Goal: Task Accomplishment & Management: Use online tool/utility

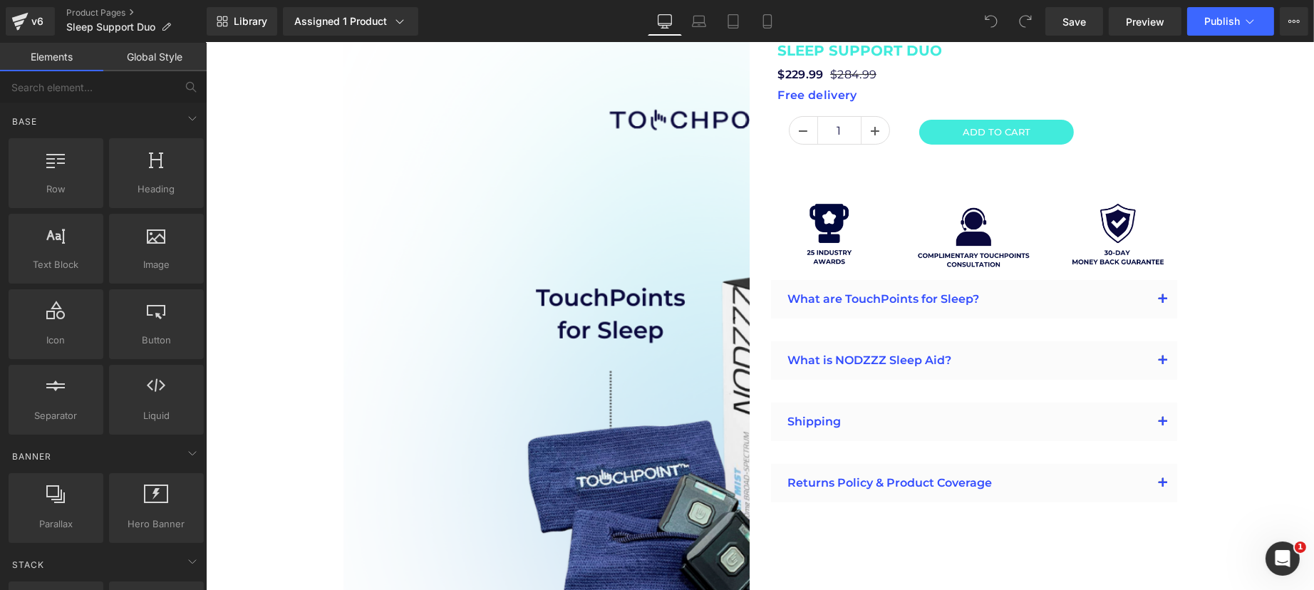
scroll to position [445, 0]
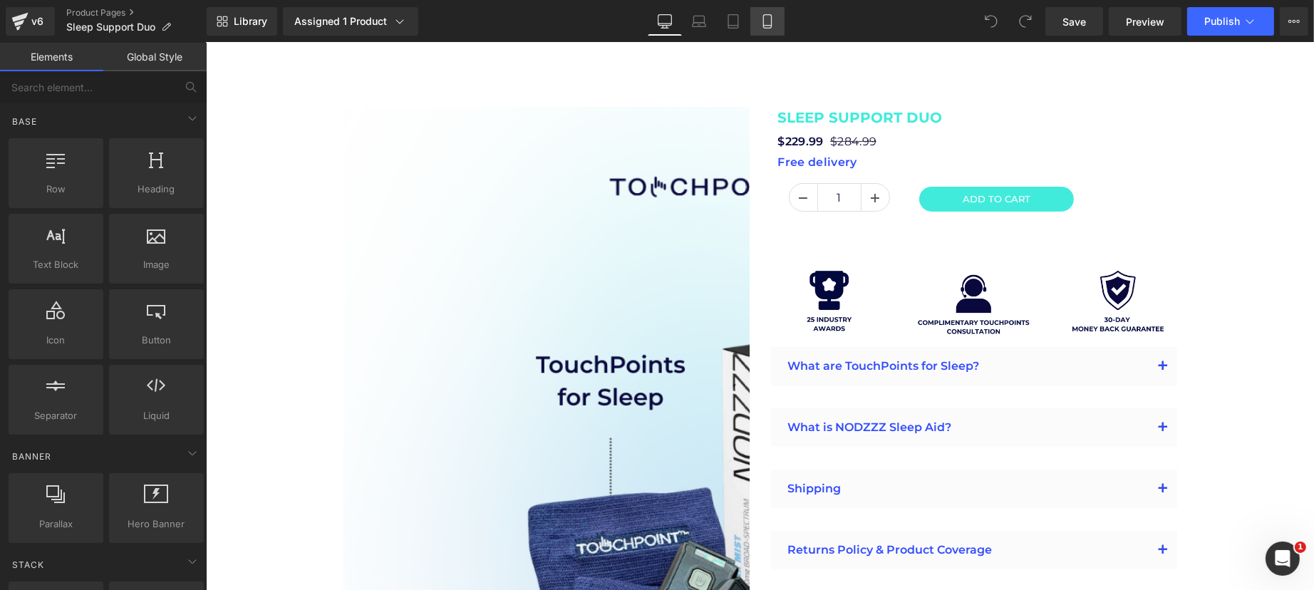
click at [760, 11] on link "Mobile" at bounding box center [767, 21] width 34 height 29
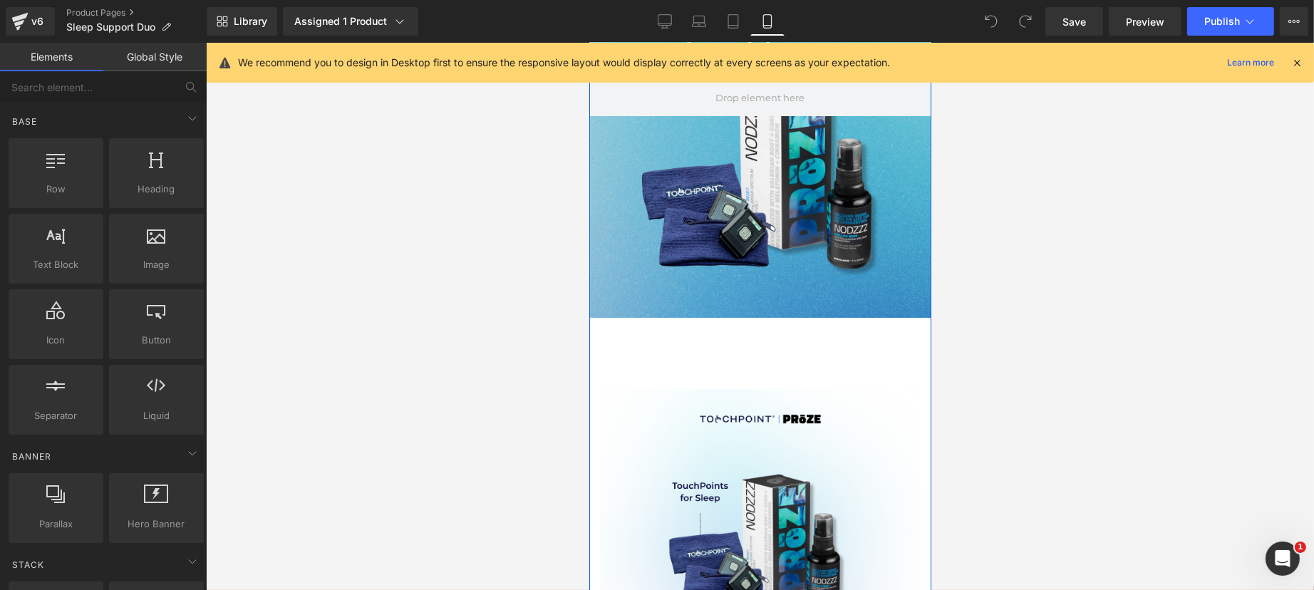
scroll to position [0, 0]
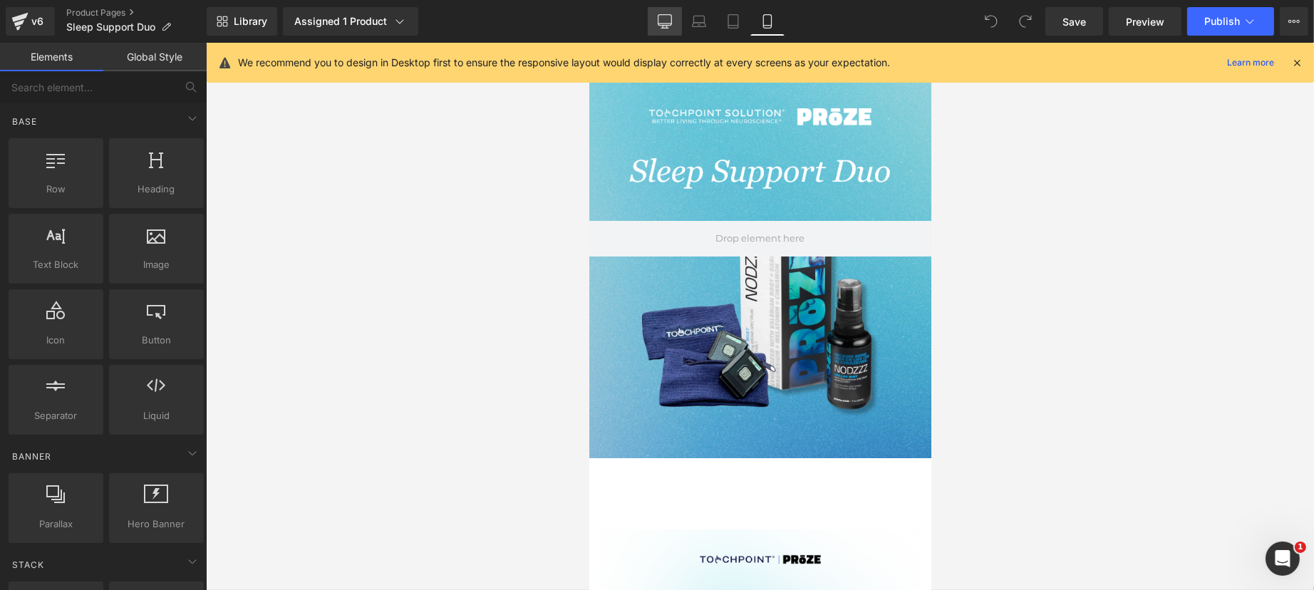
click at [670, 17] on icon at bounding box center [665, 21] width 14 height 14
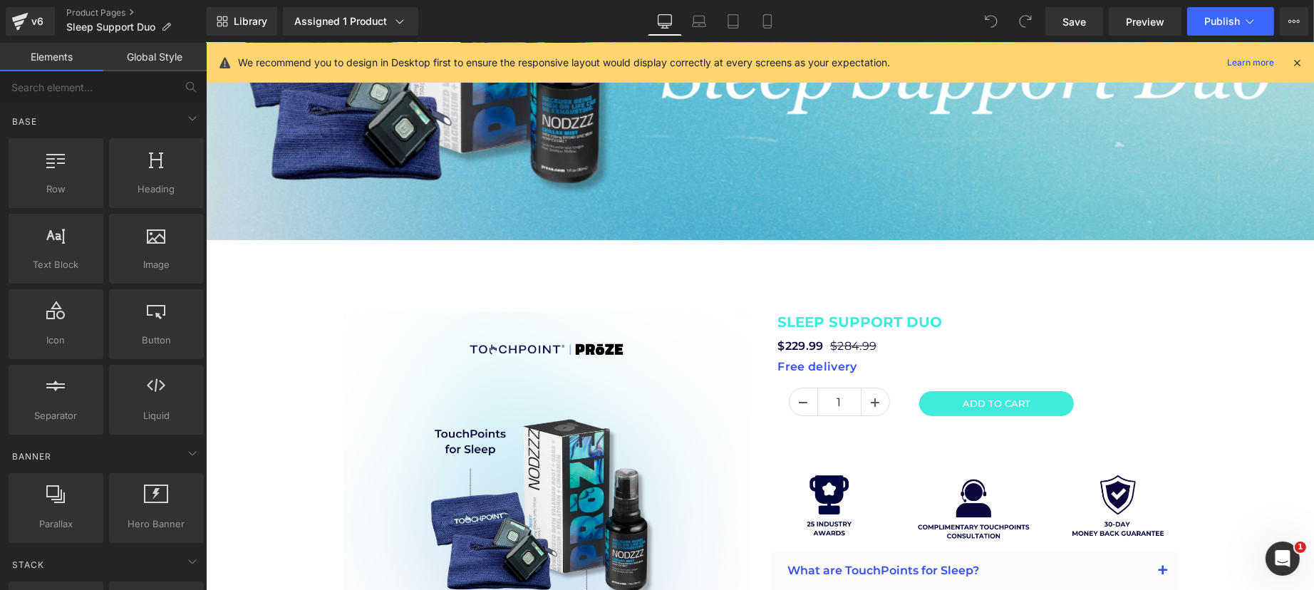
scroll to position [57, 0]
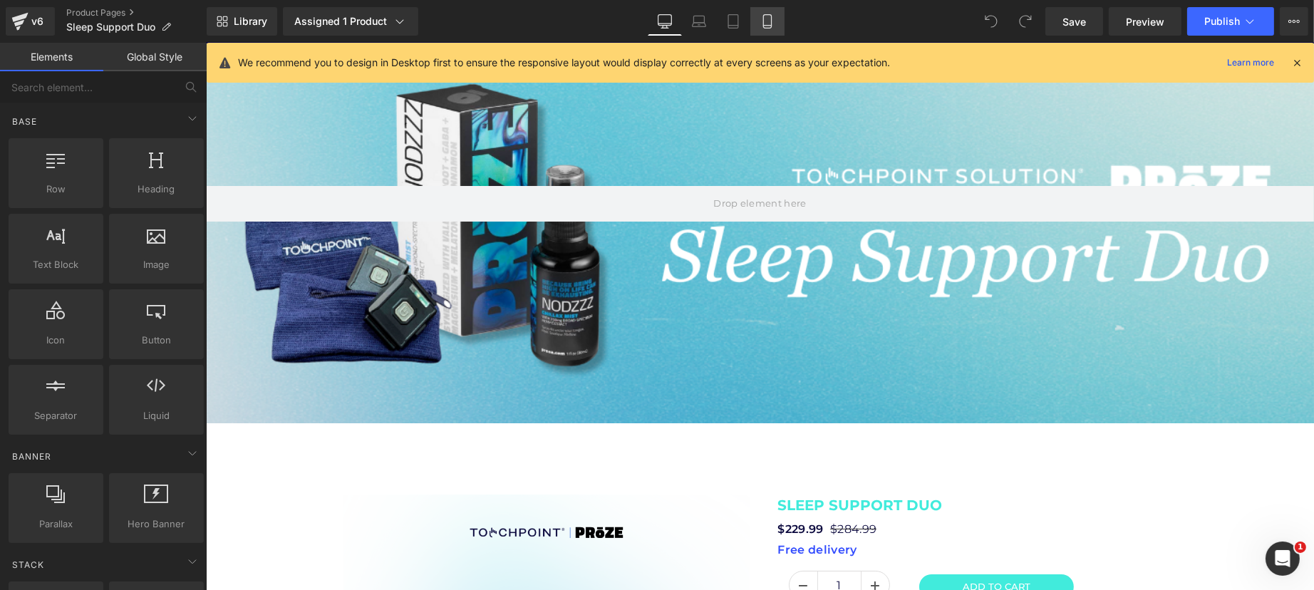
click at [775, 26] on icon at bounding box center [767, 21] width 14 height 14
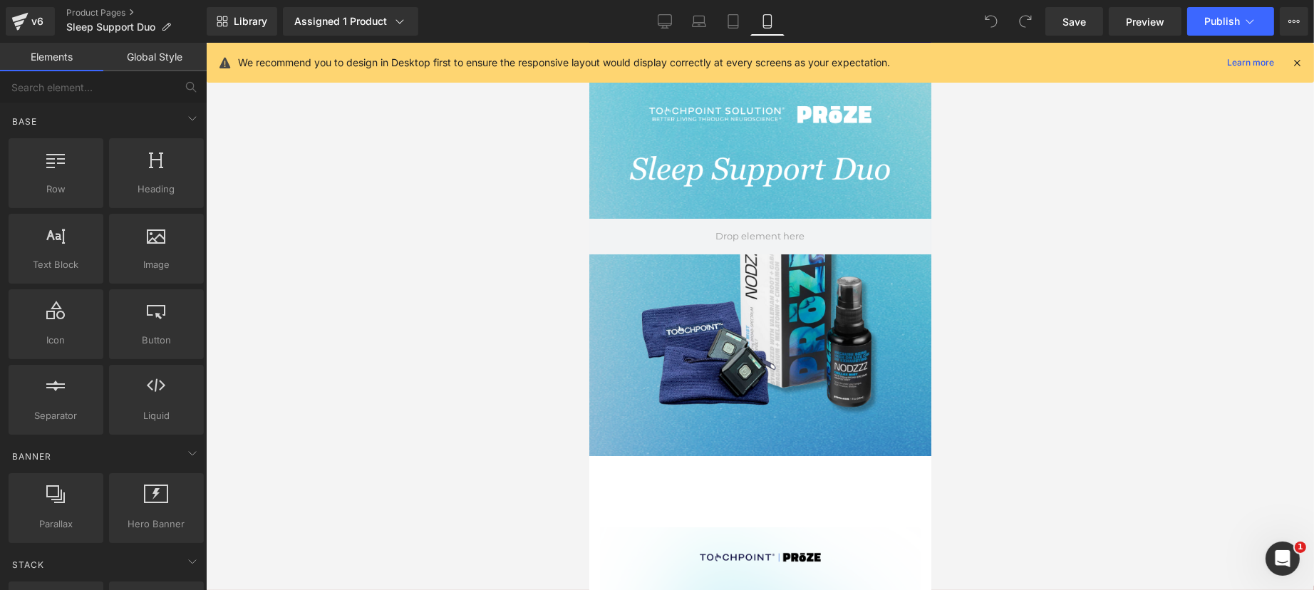
scroll to position [0, 0]
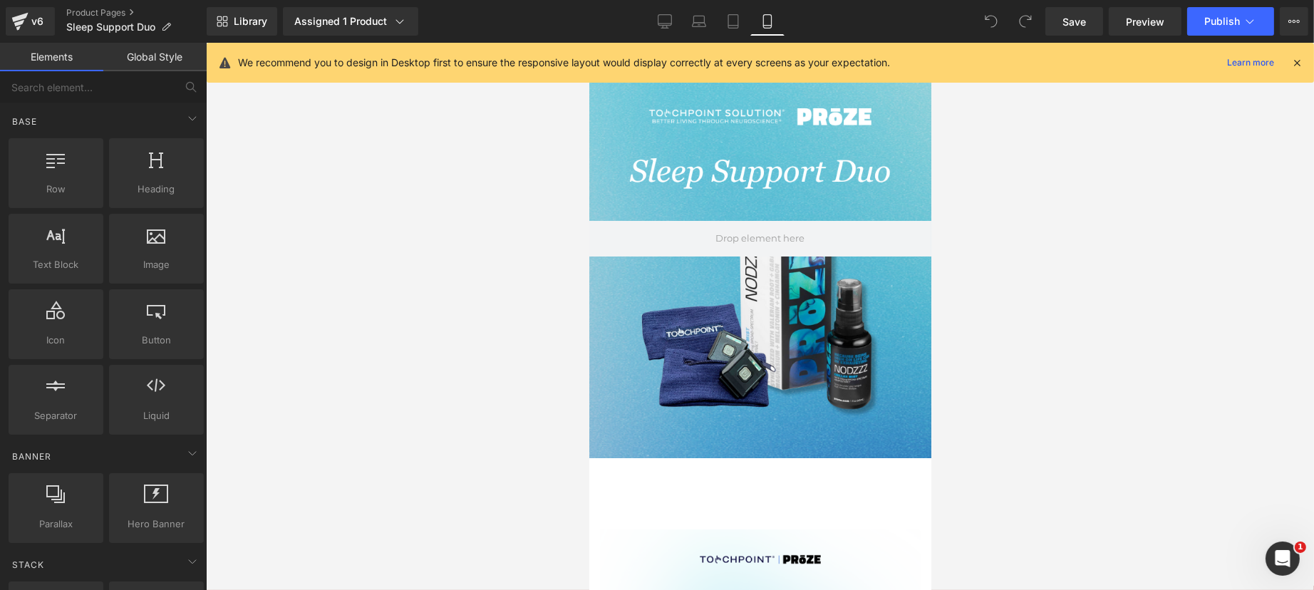
click at [1301, 58] on icon at bounding box center [1297, 62] width 13 height 13
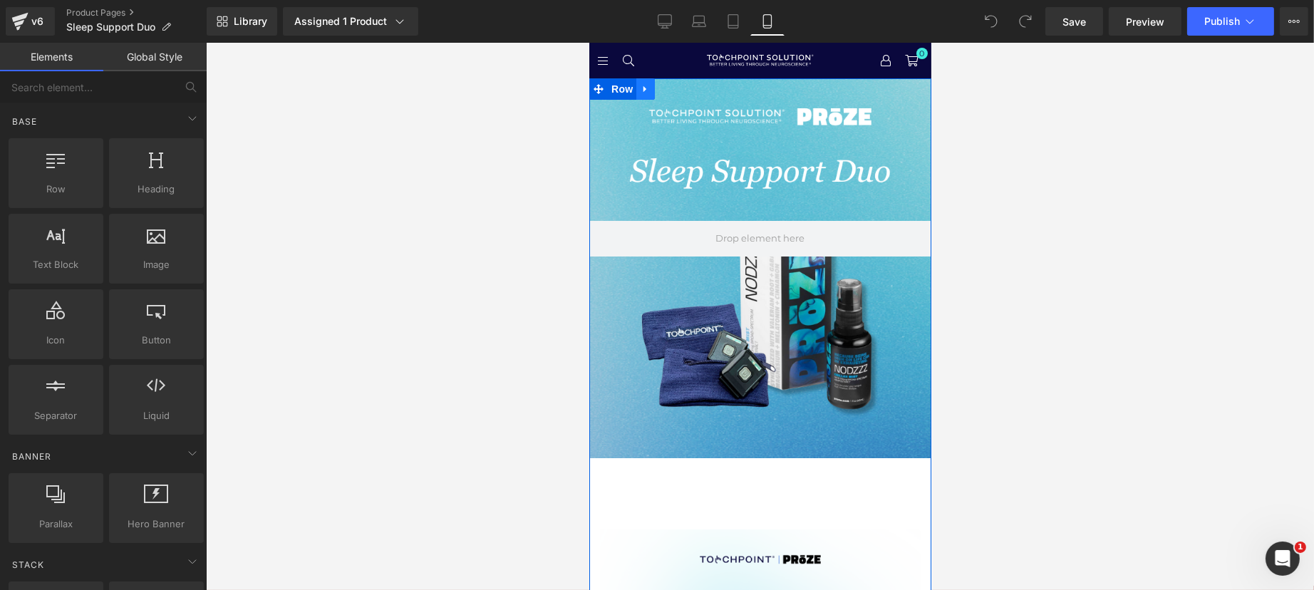
click at [641, 93] on icon at bounding box center [645, 89] width 10 height 11
click at [673, 95] on link at bounding box center [682, 88] width 19 height 21
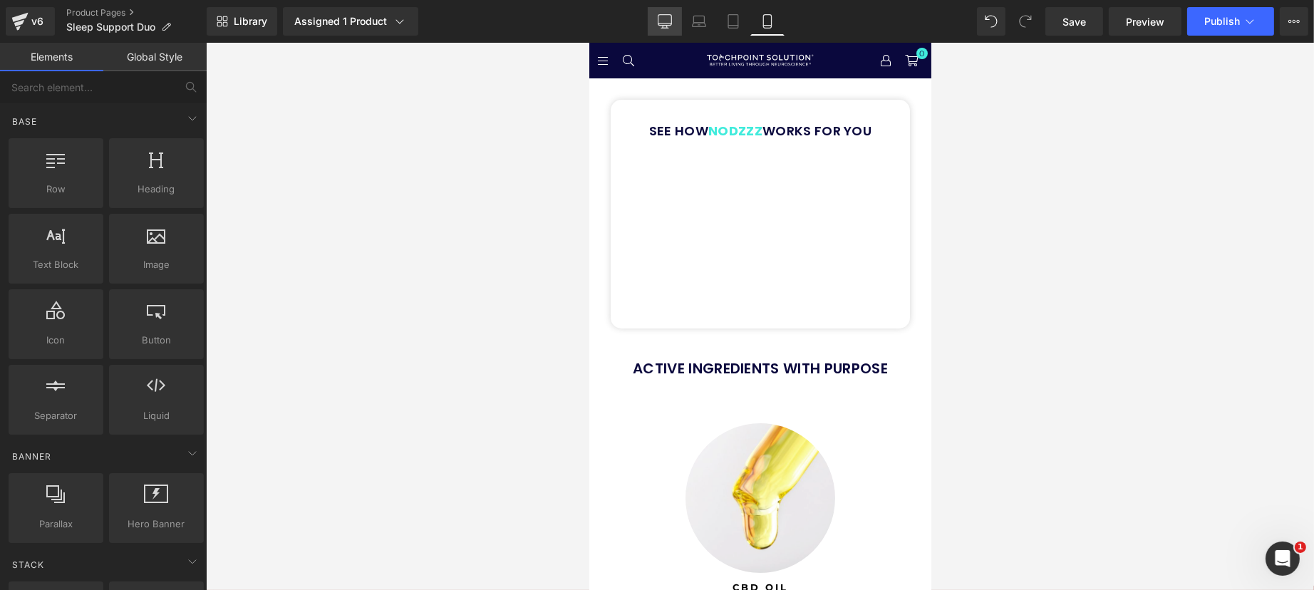
click at [662, 19] on icon at bounding box center [665, 21] width 14 height 14
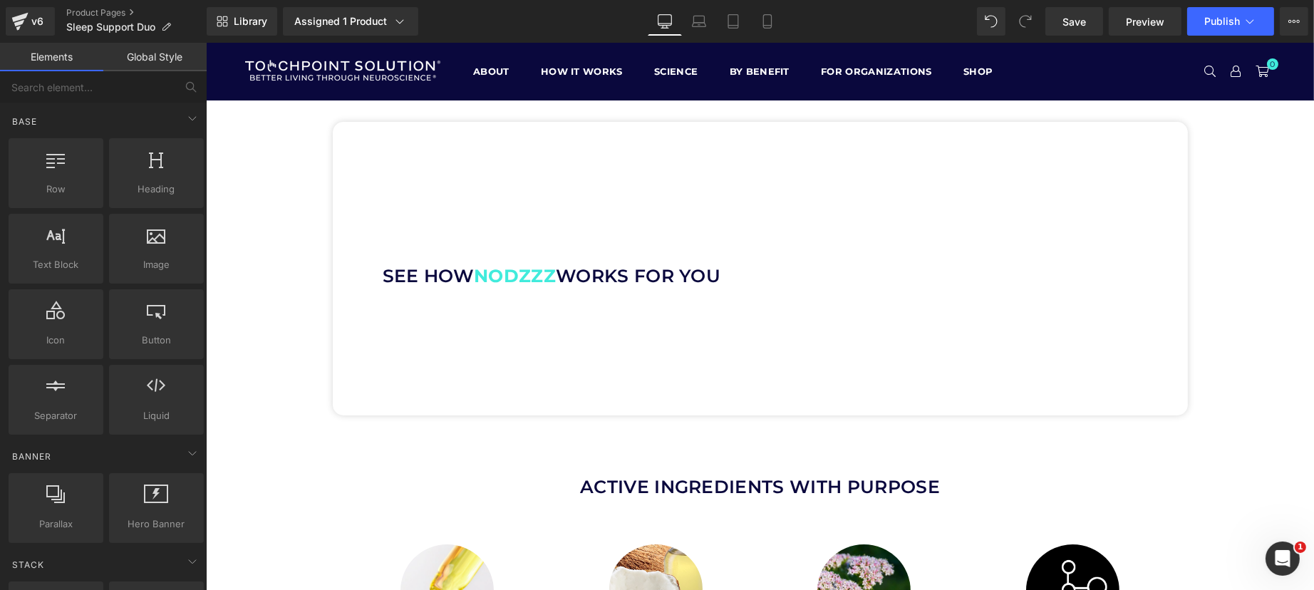
click at [977, 24] on div "Library Assigned 1 Product Product Preview Sleep Support Duo Manage assigned pr…" at bounding box center [760, 21] width 1107 height 29
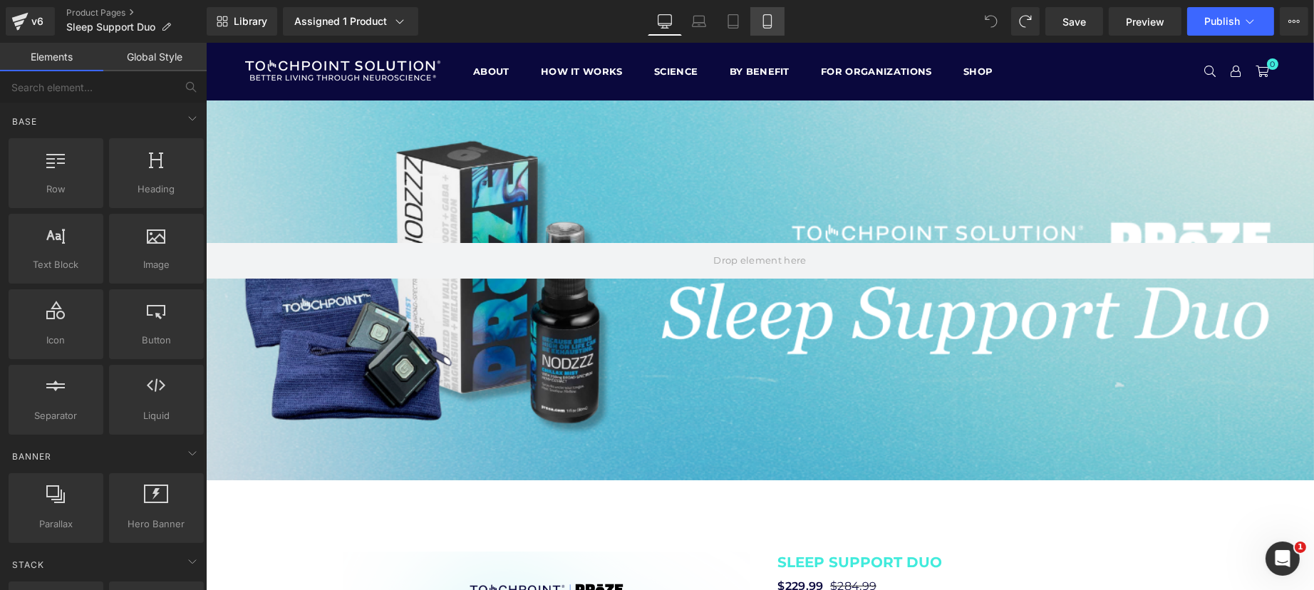
click at [768, 28] on icon at bounding box center [767, 22] width 8 height 14
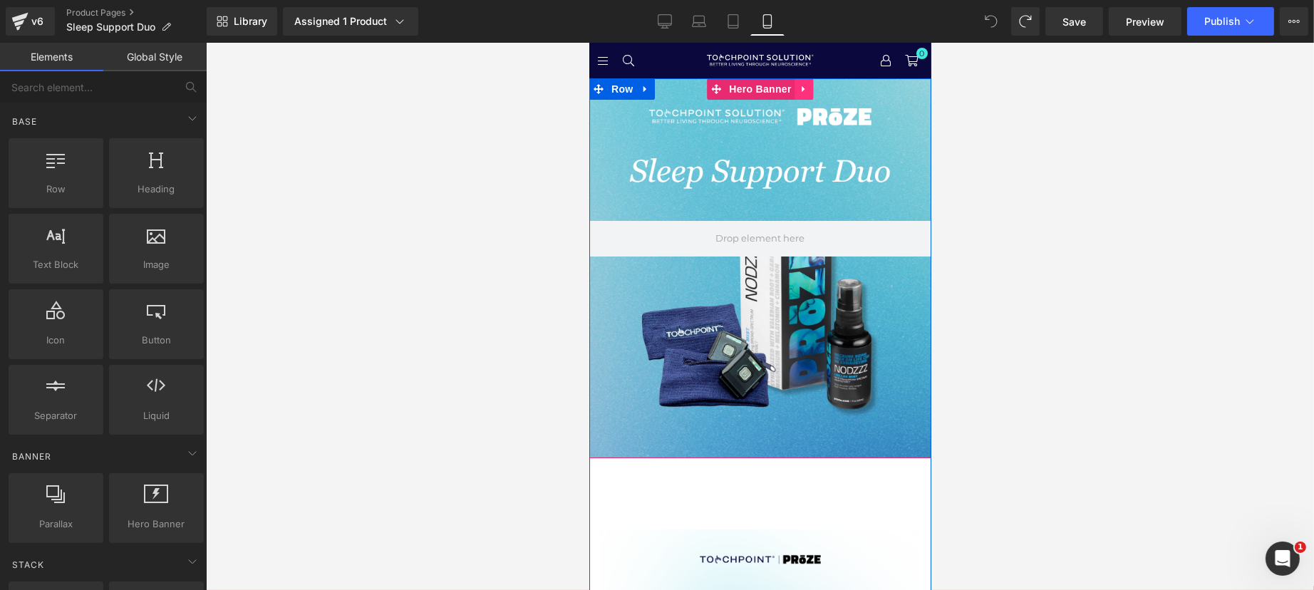
click at [801, 86] on icon at bounding box center [802, 89] width 3 height 6
click at [808, 86] on icon at bounding box center [813, 89] width 10 height 11
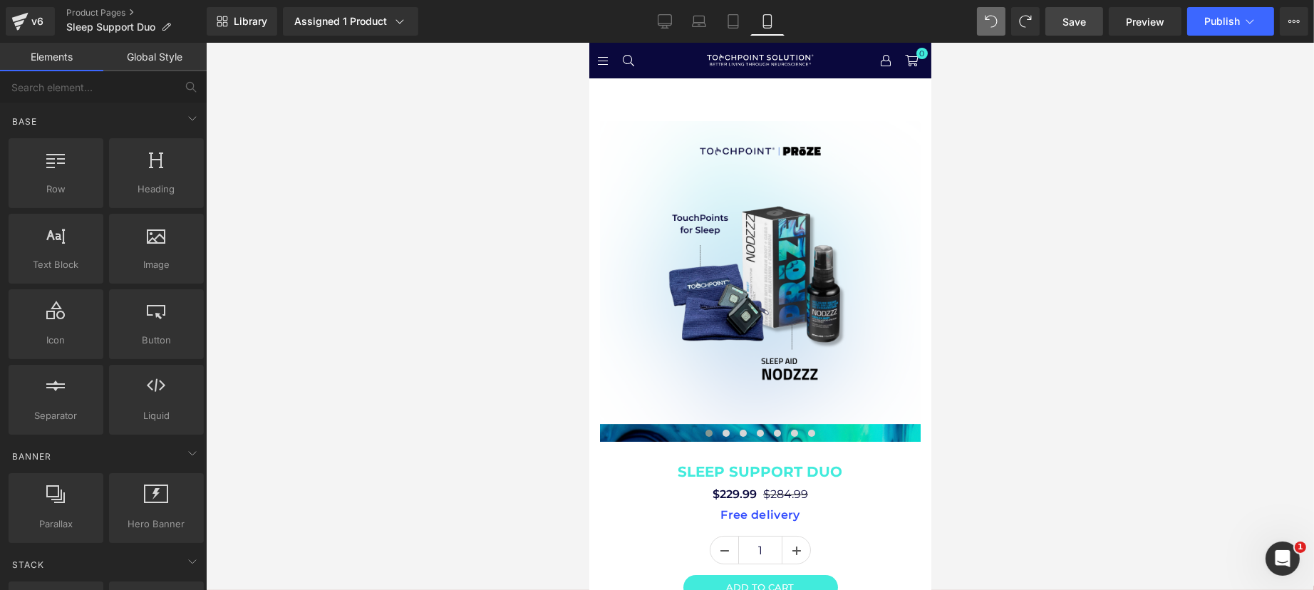
click at [1078, 16] on span "Save" at bounding box center [1074, 21] width 24 height 15
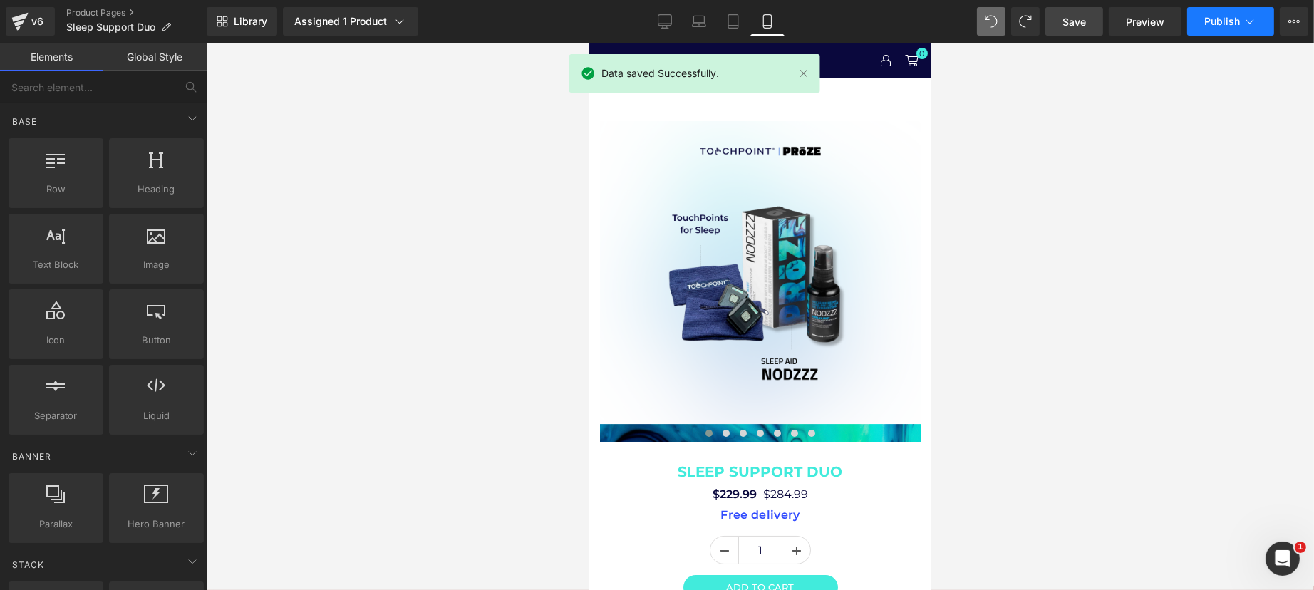
click at [1233, 23] on span "Publish" at bounding box center [1222, 21] width 36 height 11
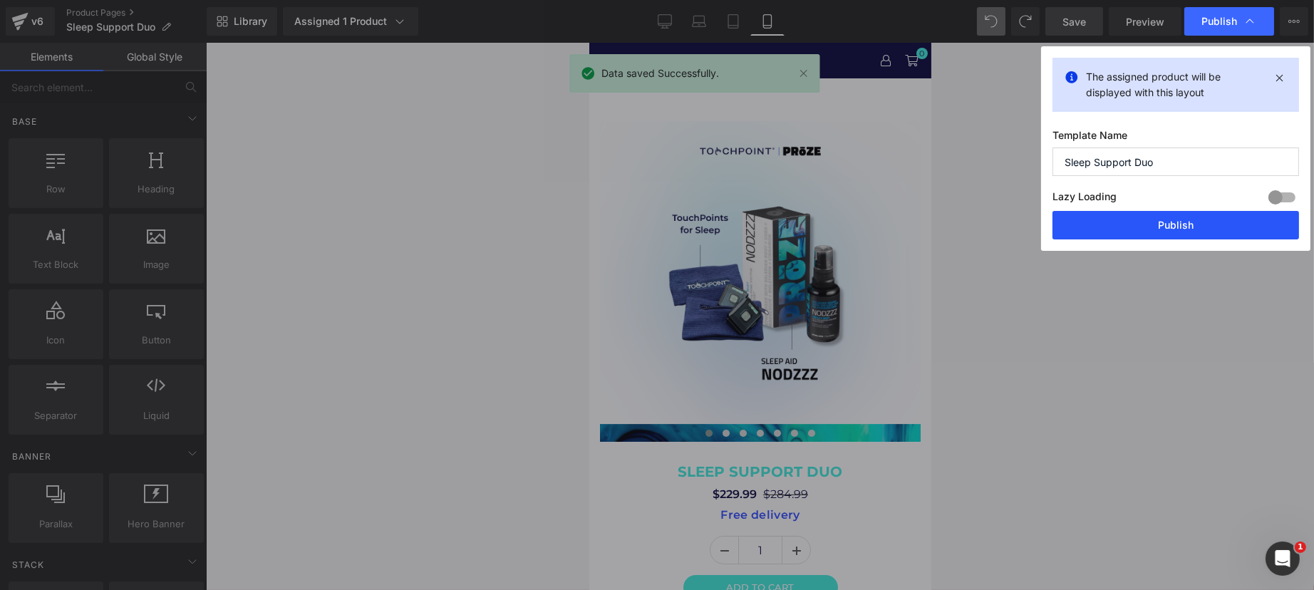
click at [1218, 223] on button "Publish" at bounding box center [1176, 225] width 247 height 29
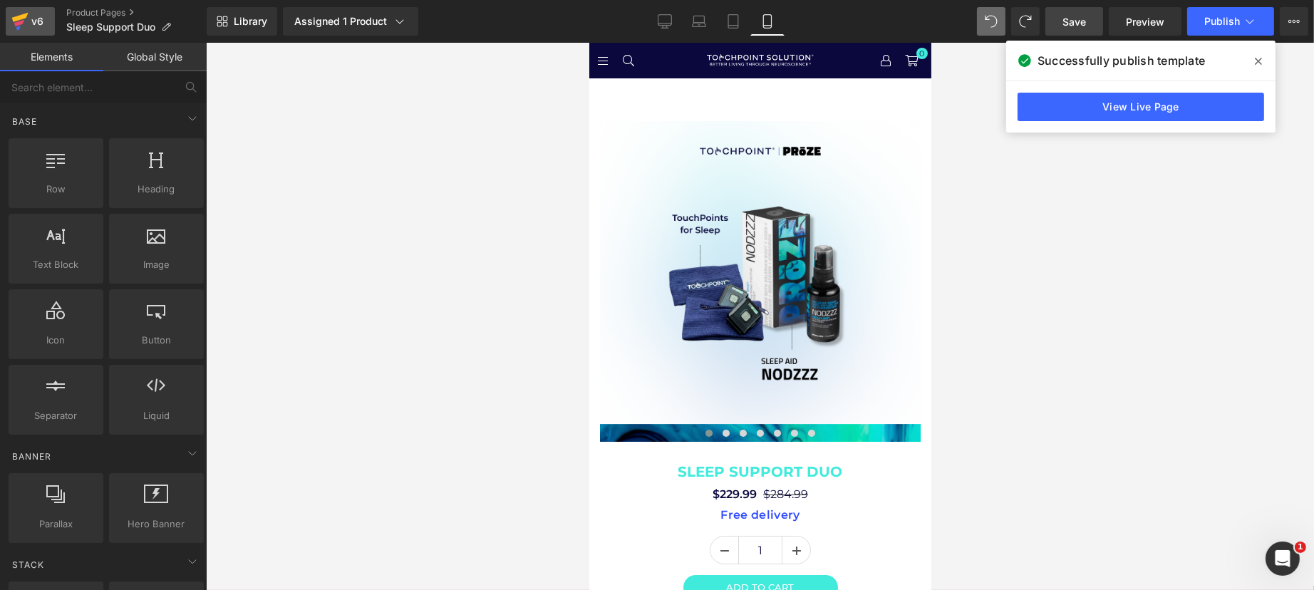
click at [51, 31] on link "v6" at bounding box center [30, 21] width 49 height 29
